Goal: Task Accomplishment & Management: Use online tool/utility

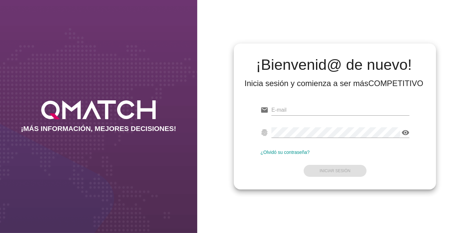
type input "[EMAIL_ADDRESS][PERSON_NAME][DOMAIN_NAME]"
click at [328, 185] on div "¡Bienvenid@ de nuevo! Inicia sesión y comienza a ser más COMPETITIVO email [EMA…" at bounding box center [335, 117] width 202 height 146
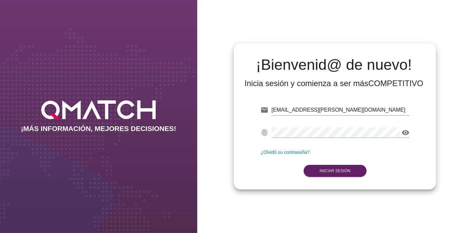
click at [328, 177] on form "email [EMAIL_ADDRESS][PERSON_NAME][DOMAIN_NAME] fingerprint visibility ¿Olvidó …" at bounding box center [334, 140] width 149 height 78
click at [324, 173] on strong "Iniciar Sesión" at bounding box center [334, 171] width 31 height 5
drag, startPoint x: 324, startPoint y: 173, endPoint x: 307, endPoint y: 175, distance: 16.8
click at [307, 175] on button "Iniciar Sesión" at bounding box center [334, 171] width 63 height 12
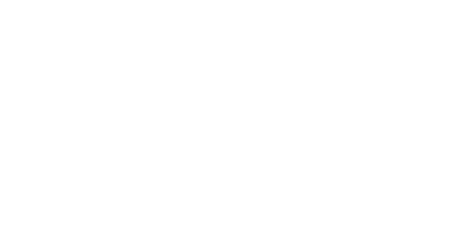
click at [313, 170] on button "Iniciar Sesión" at bounding box center [334, 171] width 63 height 12
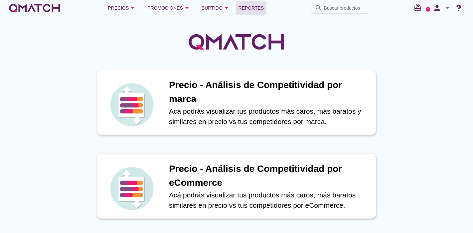
click at [250, 10] on span "Reportes" at bounding box center [251, 8] width 26 height 8
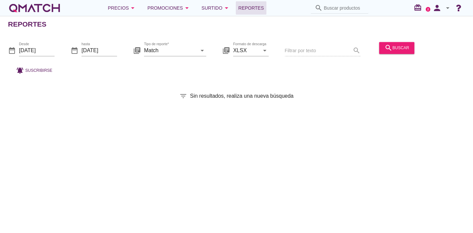
click at [37, 43] on div "date_range Desde [DATE]" at bounding box center [31, 51] width 47 height 21
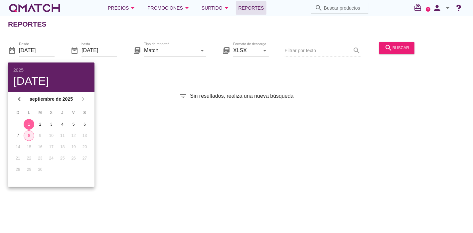
click at [27, 130] on button "8" at bounding box center [29, 135] width 11 height 11
type input "[DATE]"
click at [353, 81] on div "Reportes date_range Desde [DATE] date_range hasta [DATE] library_books Tipo de …" at bounding box center [236, 124] width 473 height 217
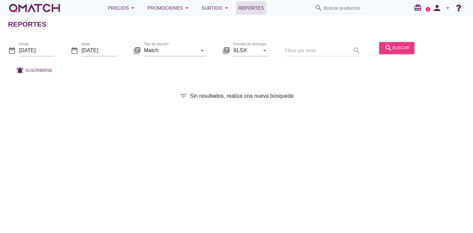
click at [404, 49] on div "search buscar" at bounding box center [396, 48] width 25 height 8
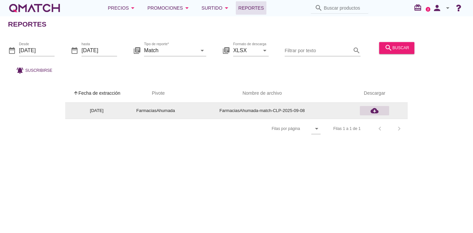
click at [373, 114] on icon "cloud_download" at bounding box center [374, 111] width 8 height 8
click at [375, 112] on icon "cloud_download" at bounding box center [374, 111] width 8 height 8
